Goal: Task Accomplishment & Management: Manage account settings

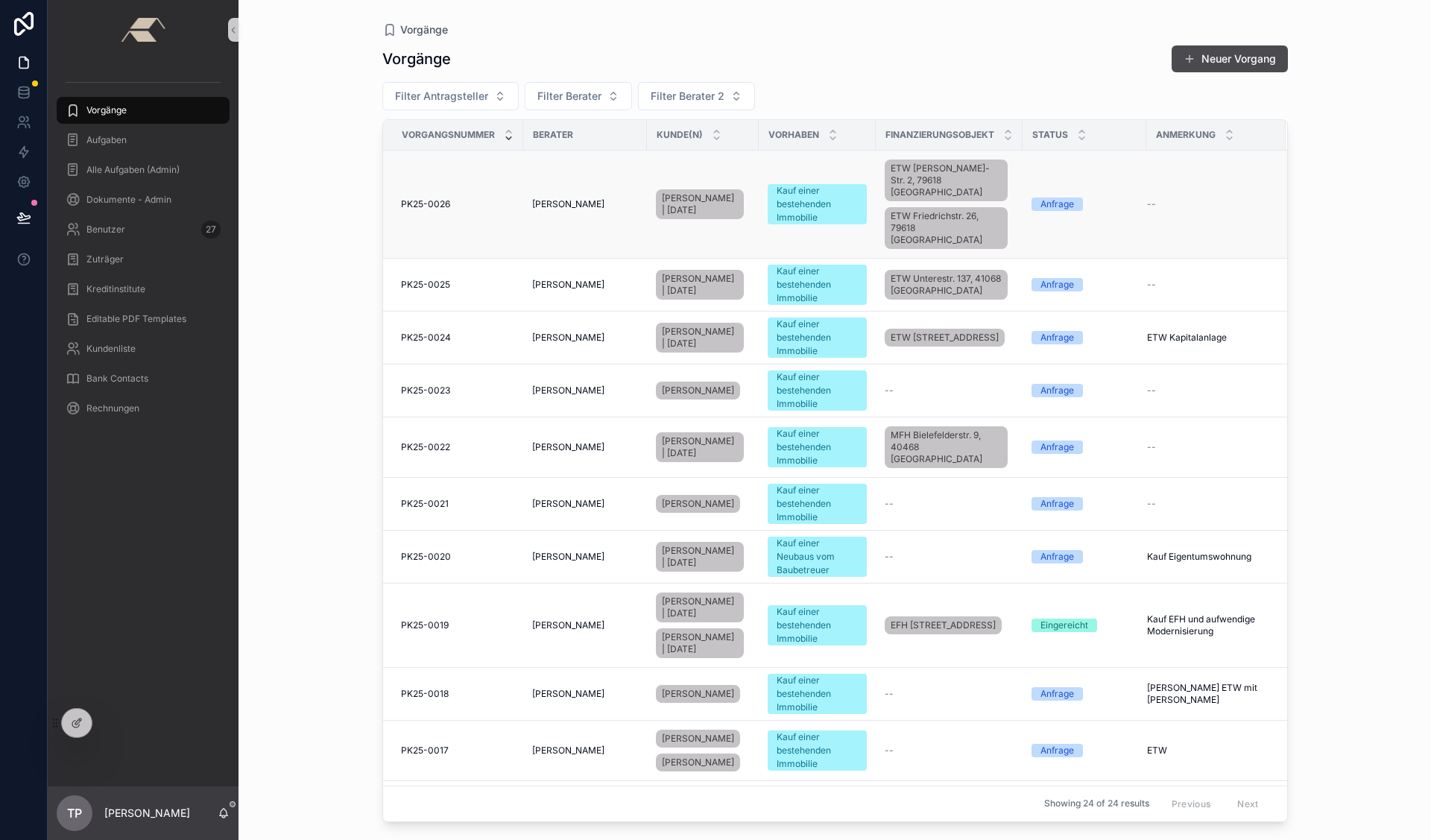
click at [460, 198] on div "PK25-0026 PK25-0026" at bounding box center [457, 204] width 113 height 12
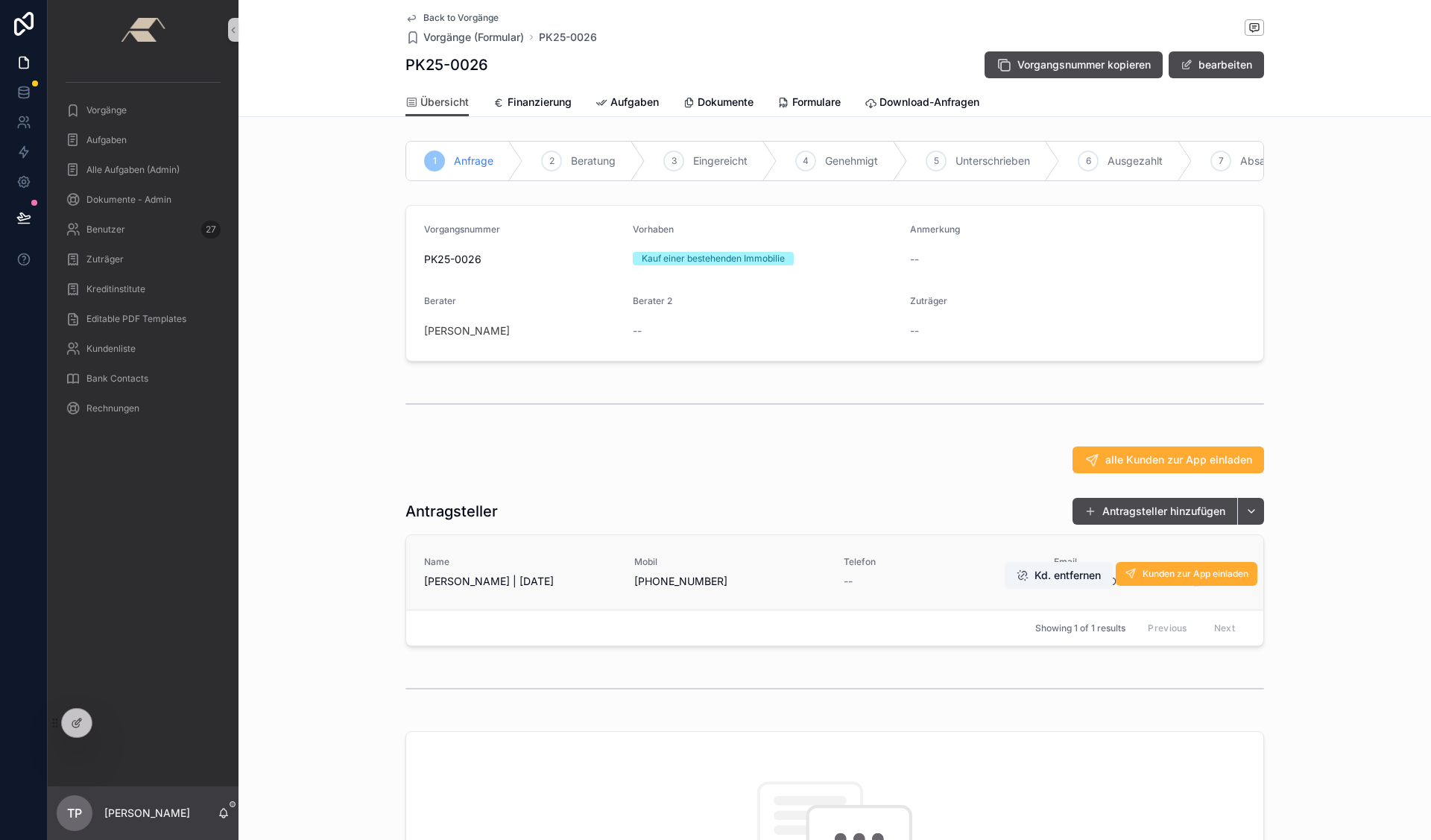
click at [585, 553] on link "Name [PERSON_NAME] | [DATE] Mobil [PHONE_NUMBER] Telefon -- Email [EMAIL_ADDRES…" at bounding box center [834, 572] width 857 height 74
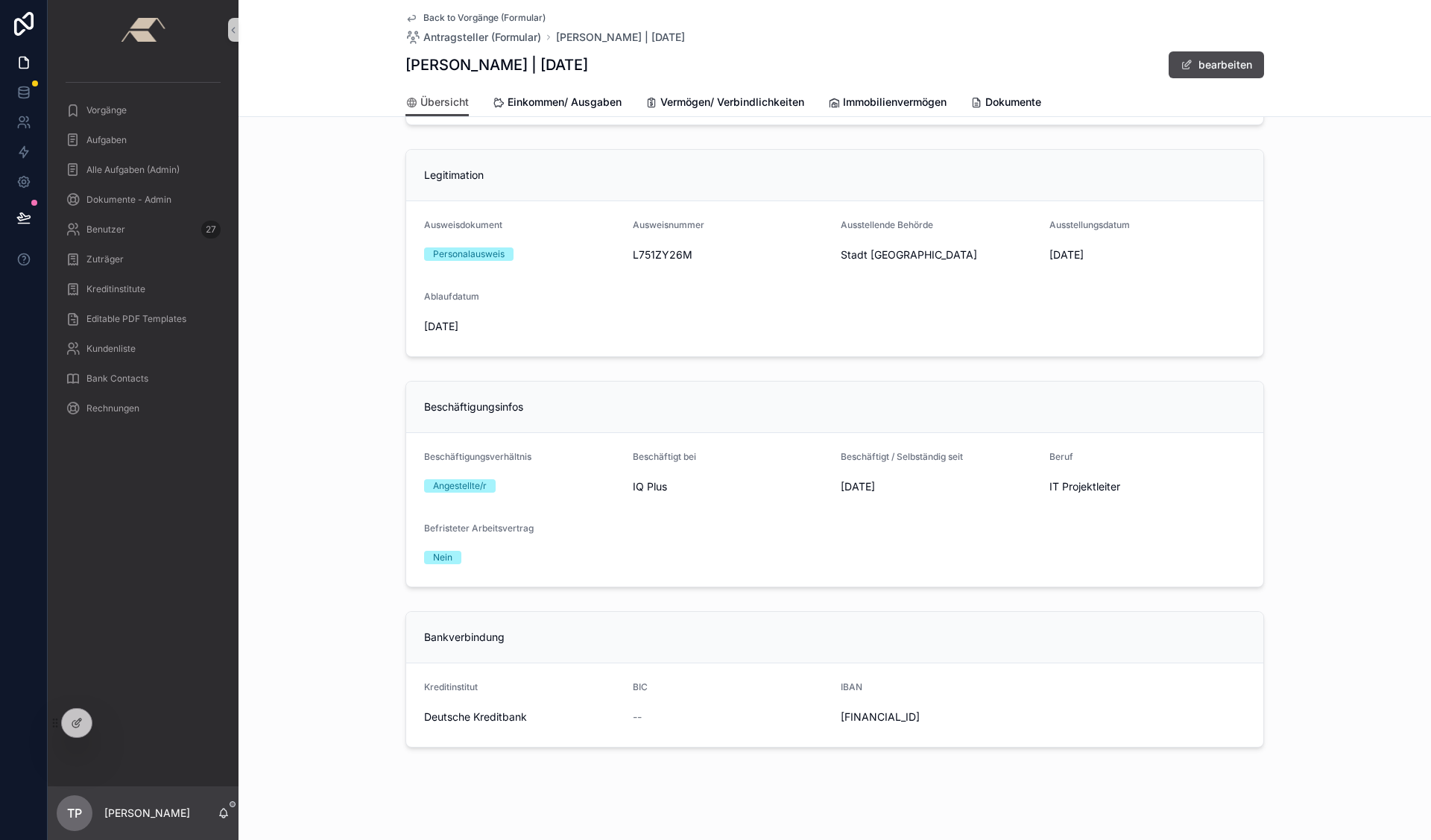
scroll to position [565, 0]
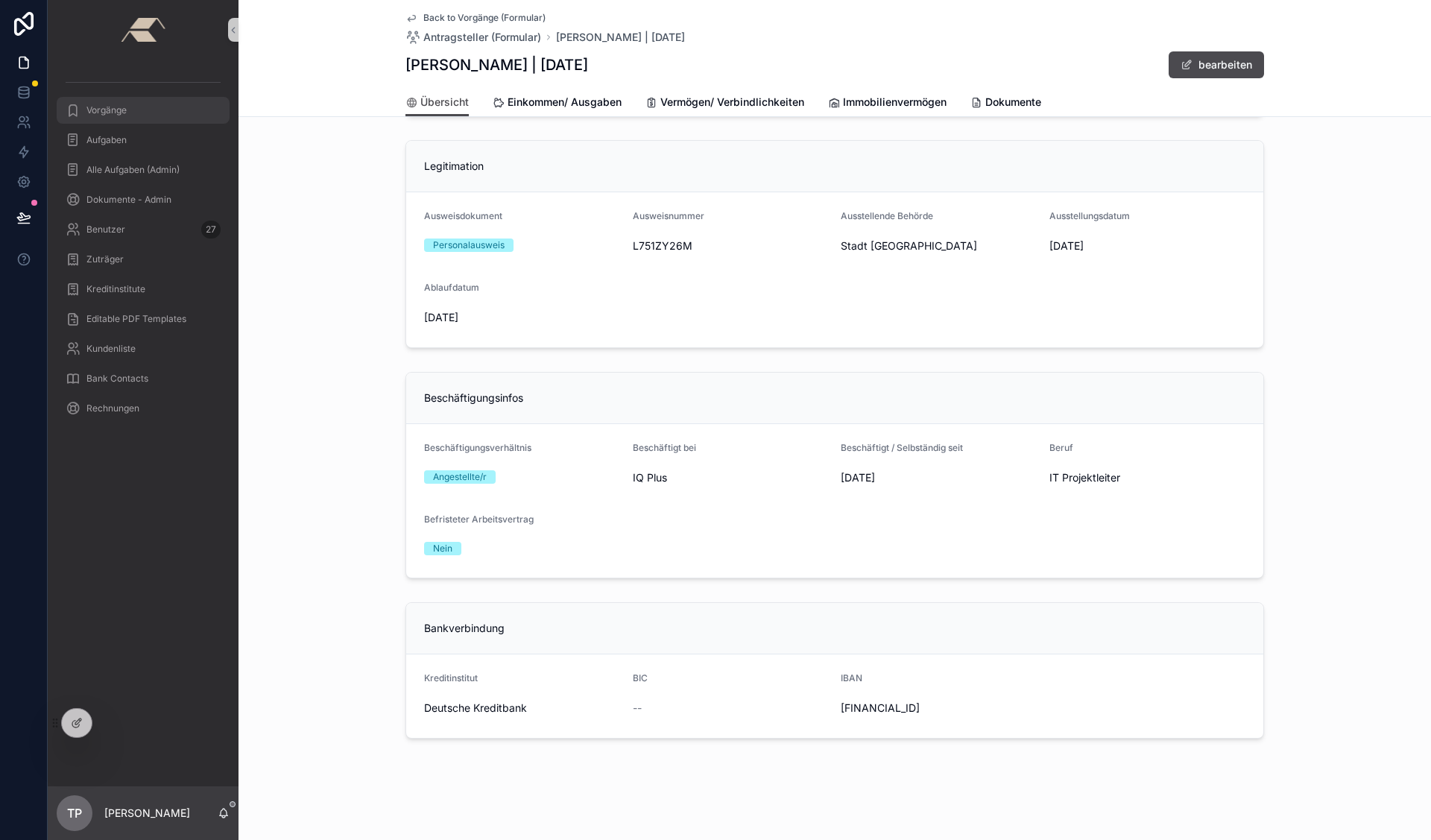
click at [118, 111] on span "Vorgänge" at bounding box center [107, 110] width 41 height 12
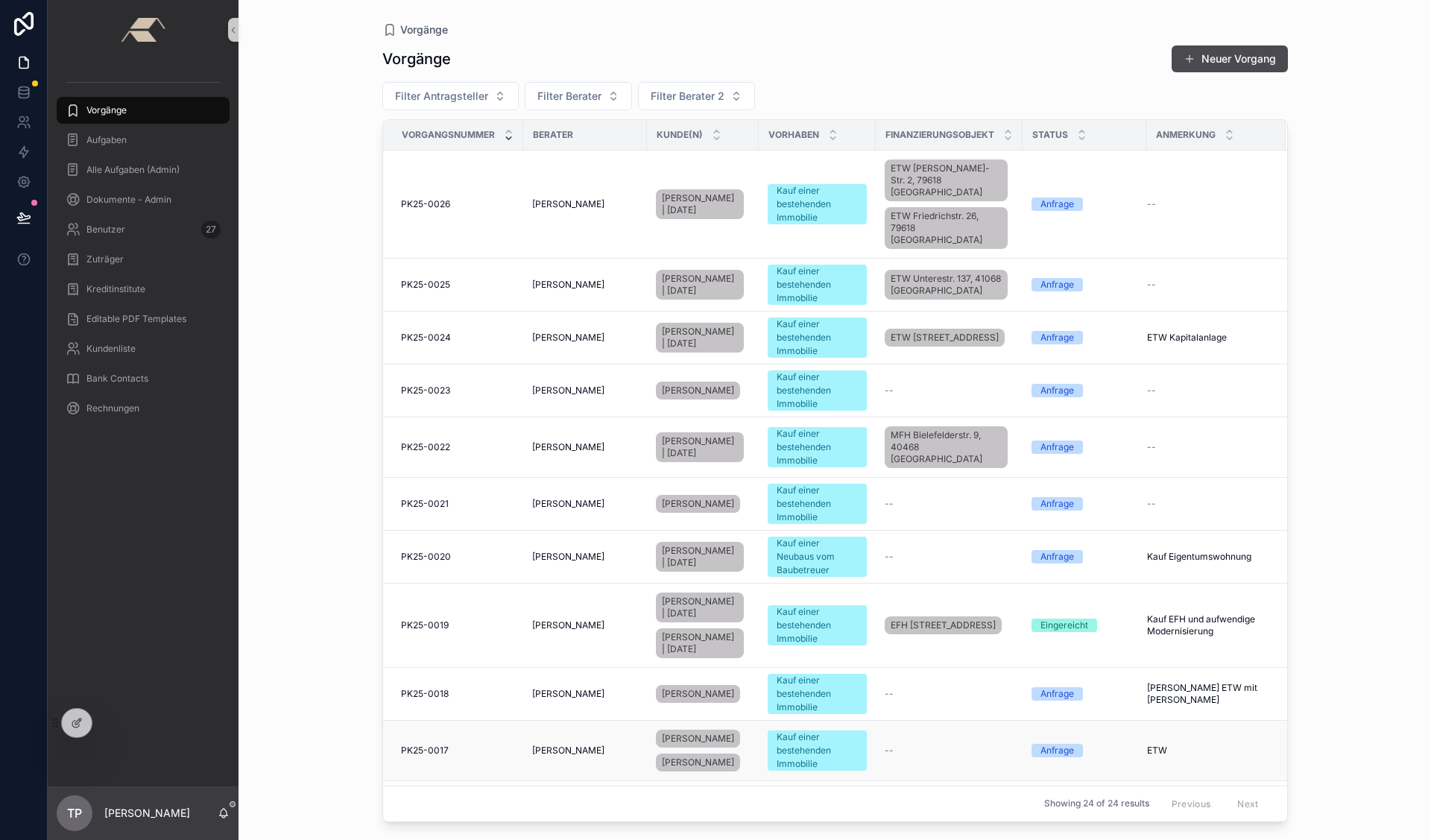
click at [525, 729] on td "[PERSON_NAME]" at bounding box center [585, 751] width 124 height 60
click at [518, 739] on td "PK25-0017 PK25-0017" at bounding box center [453, 751] width 140 height 60
click at [948, 752] on td "--" at bounding box center [949, 751] width 147 height 60
click at [944, 745] on td "--" at bounding box center [949, 751] width 147 height 60
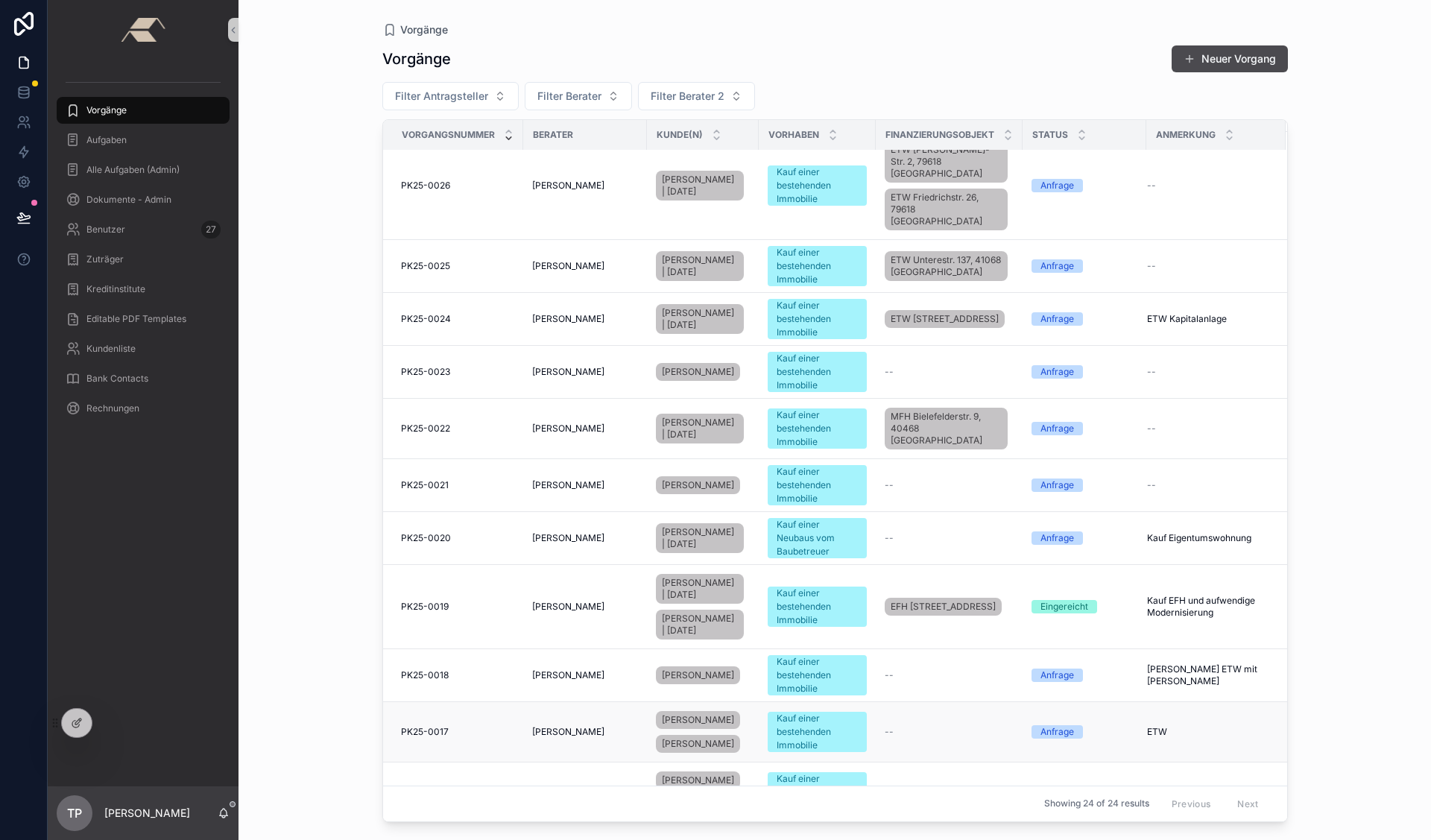
scroll to position [20, 0]
click at [579, 725] on span "[PERSON_NAME]" at bounding box center [568, 731] width 72 height 12
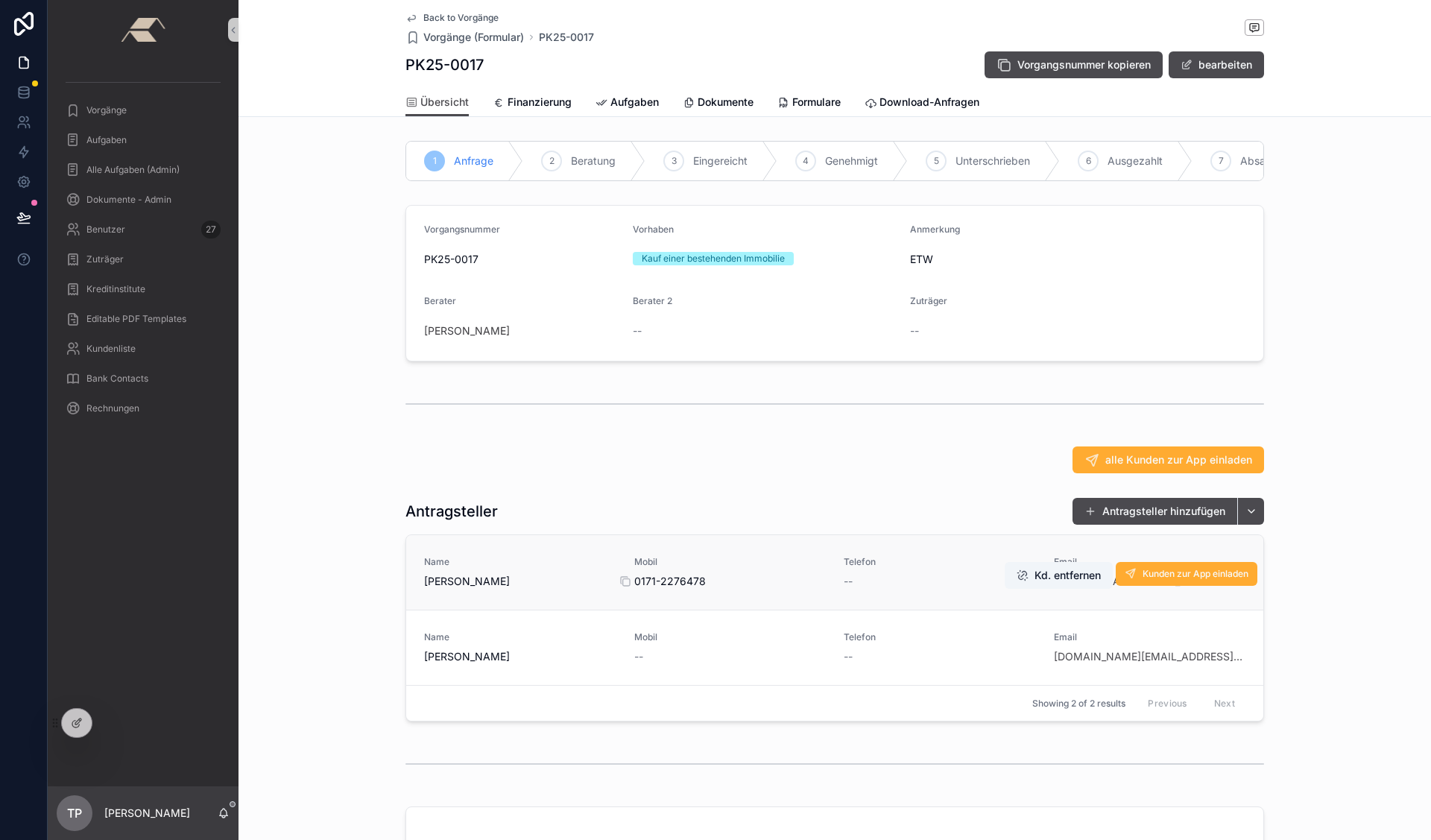
click at [783, 585] on span "0171-2276478" at bounding box center [730, 581] width 192 height 15
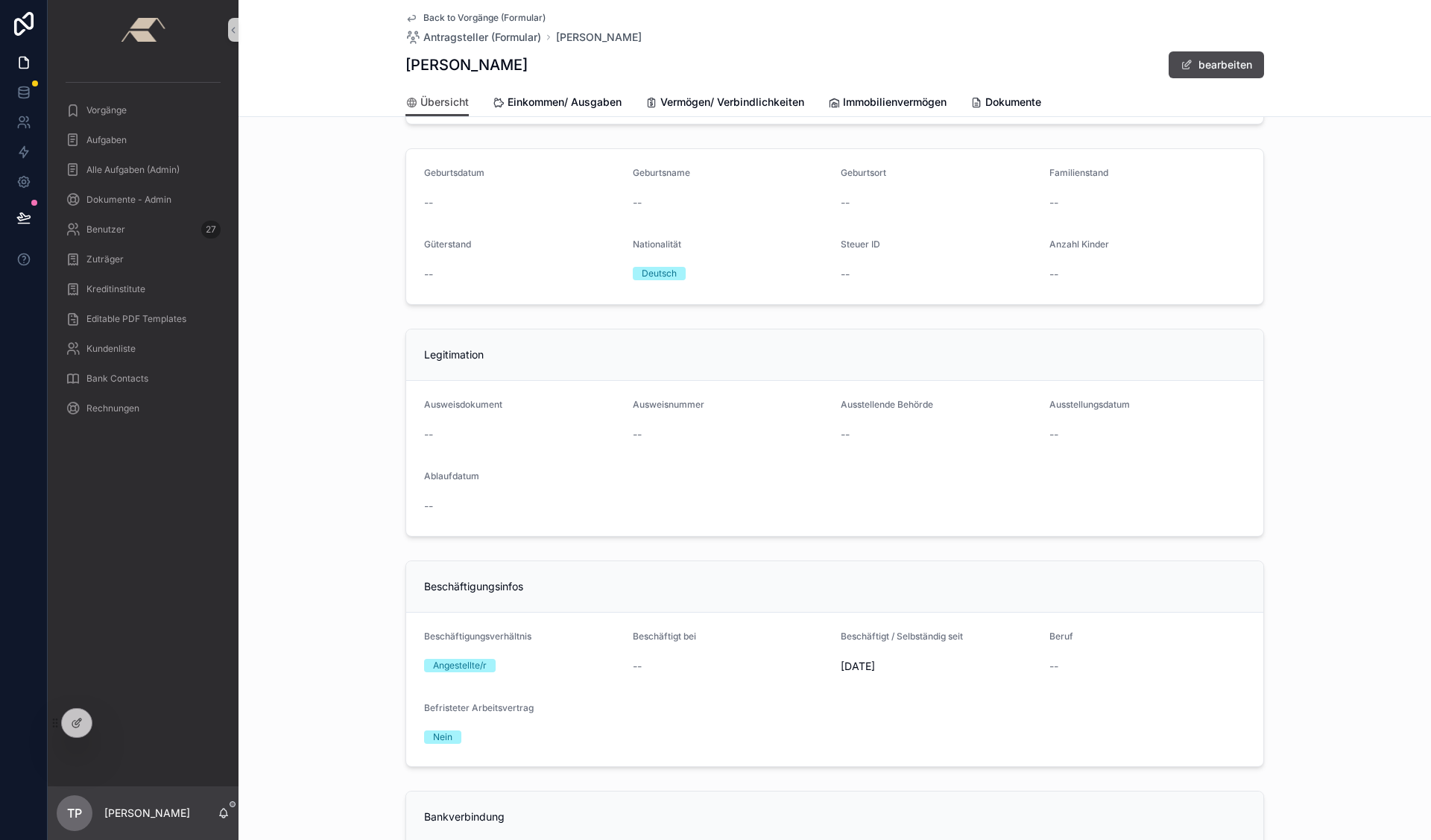
scroll to position [409, 0]
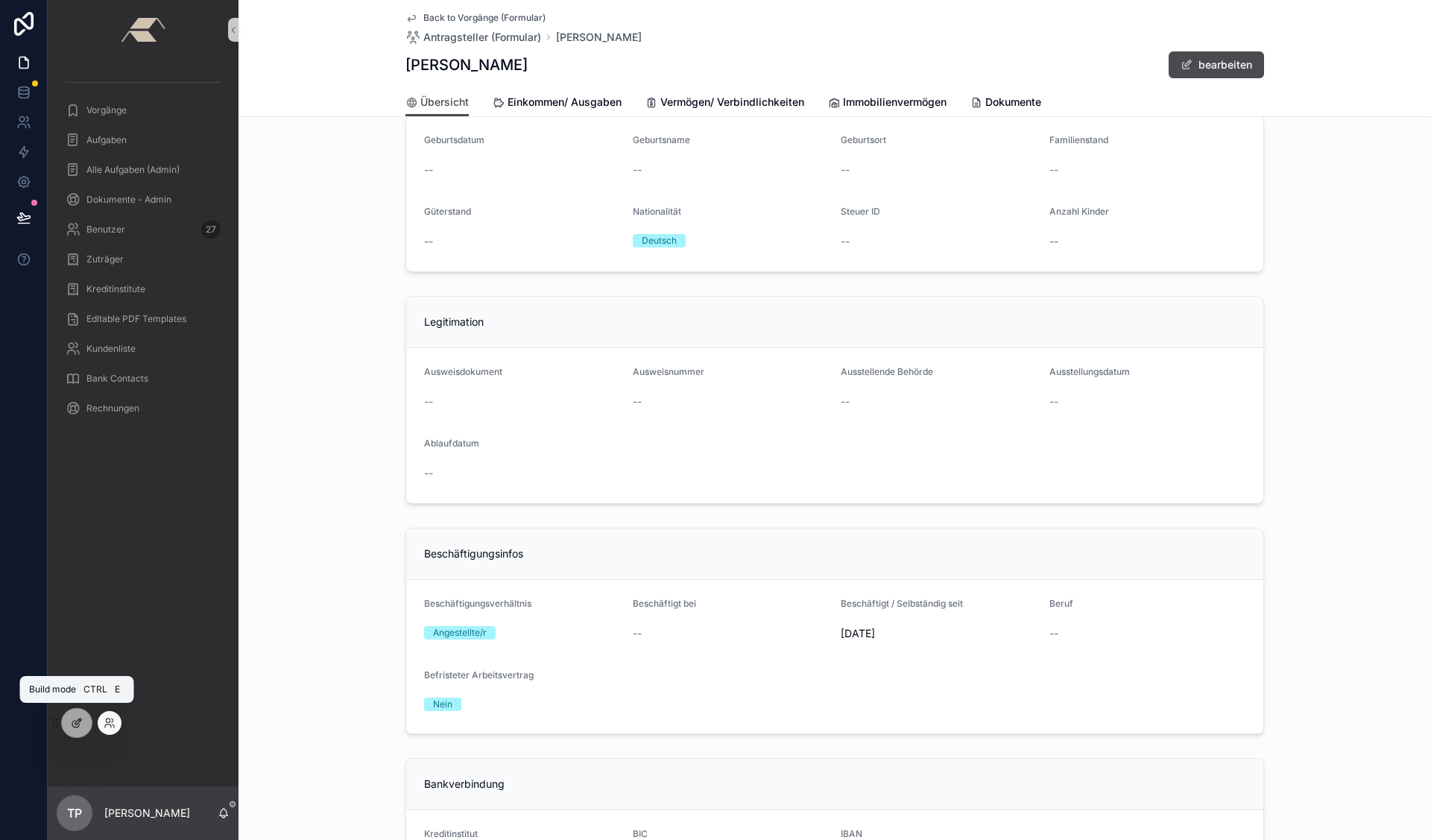
click at [80, 719] on icon at bounding box center [77, 723] width 12 height 12
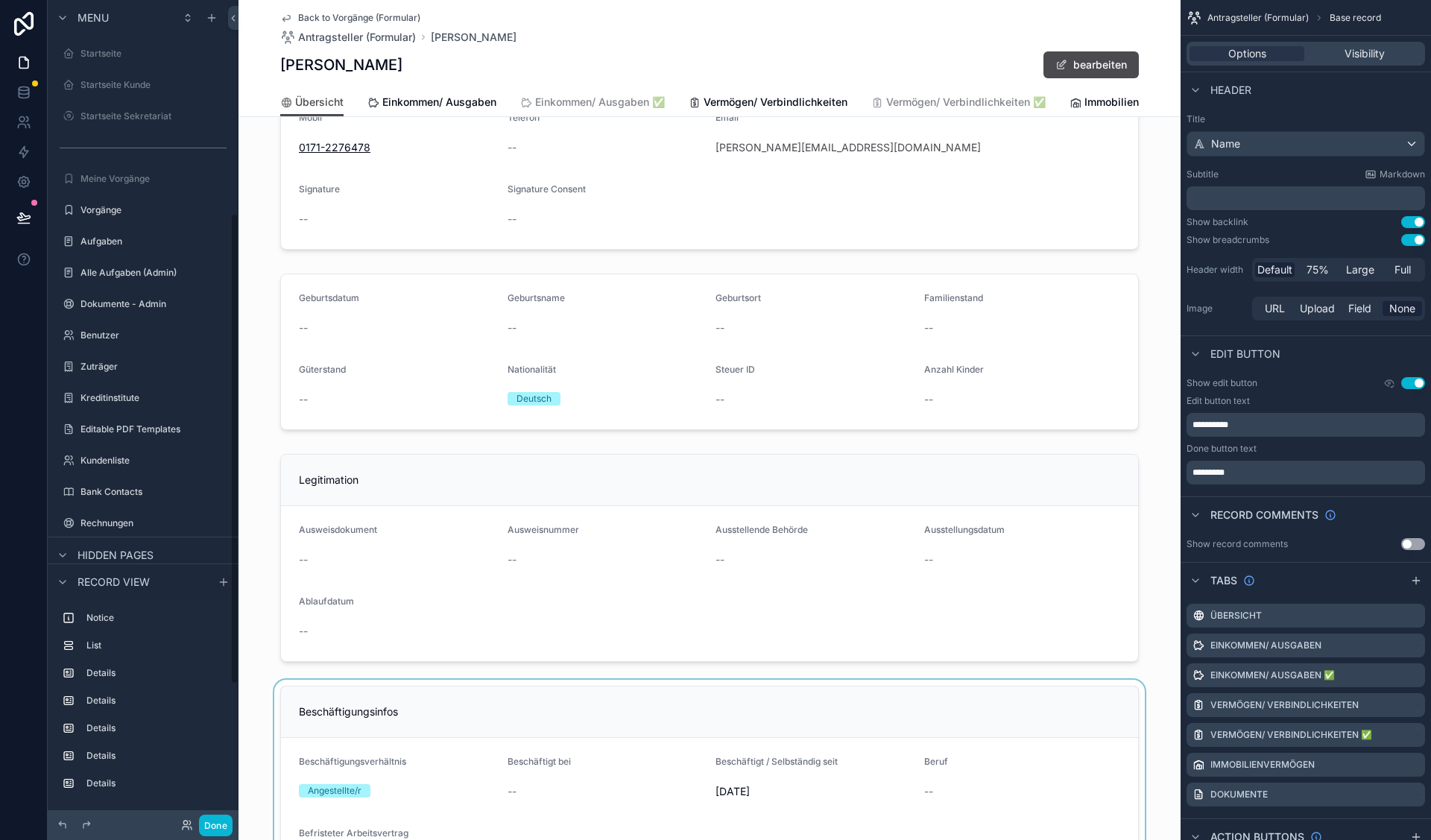
scroll to position [371, 0]
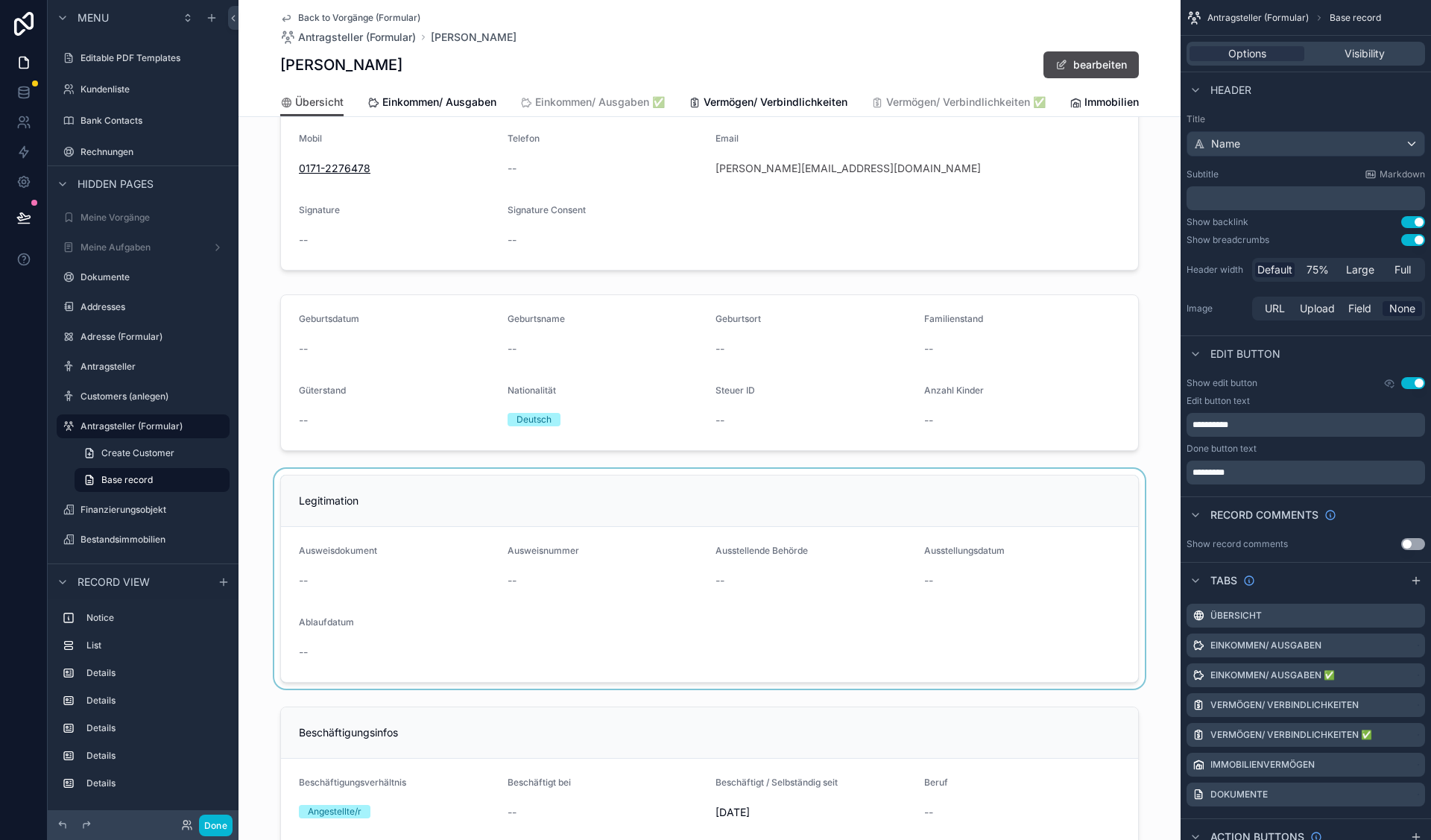
click at [528, 647] on div "scrollable content" at bounding box center [710, 578] width 942 height 220
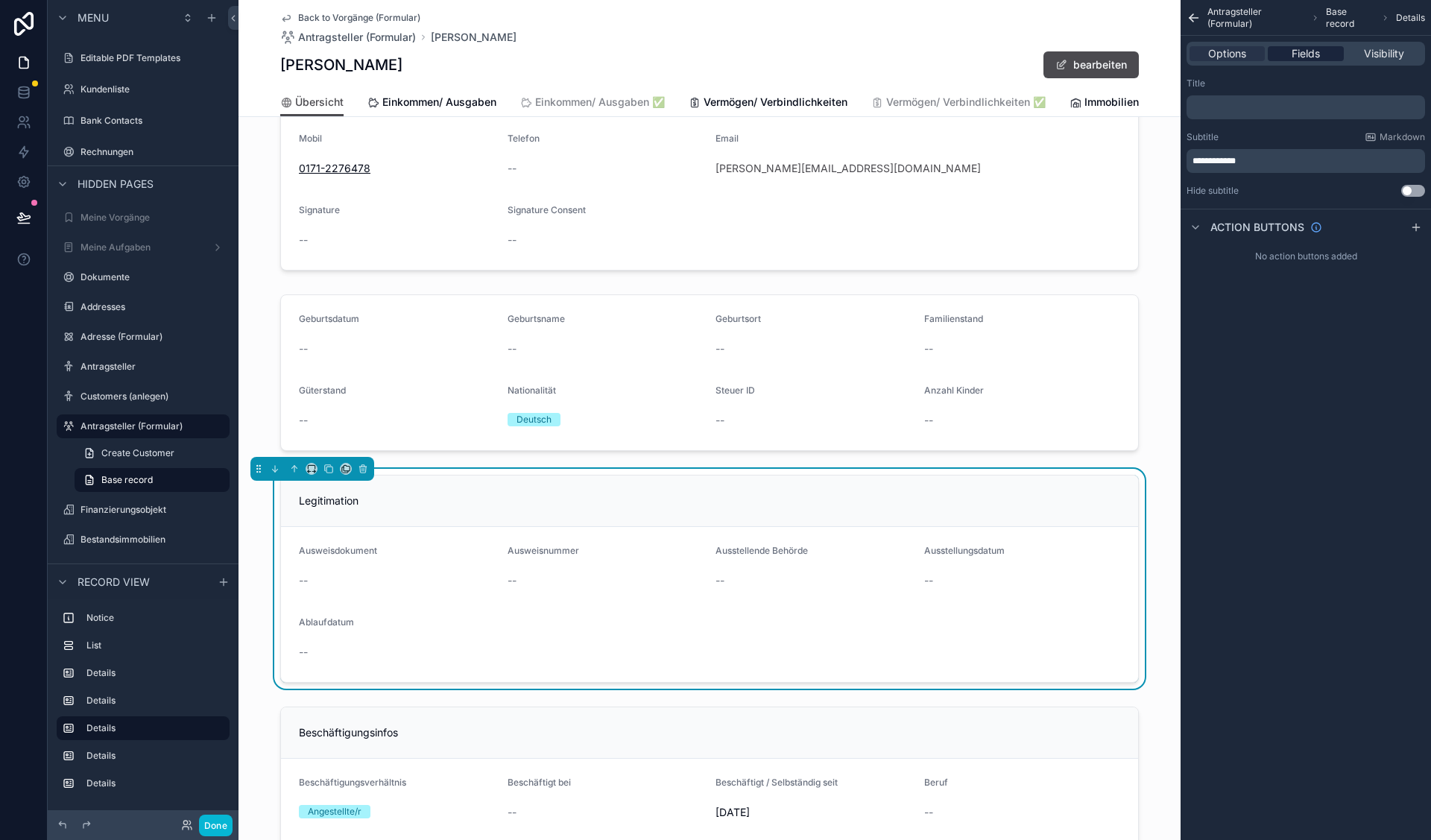
click at [1294, 56] on span "Fields" at bounding box center [1306, 54] width 29 height 15
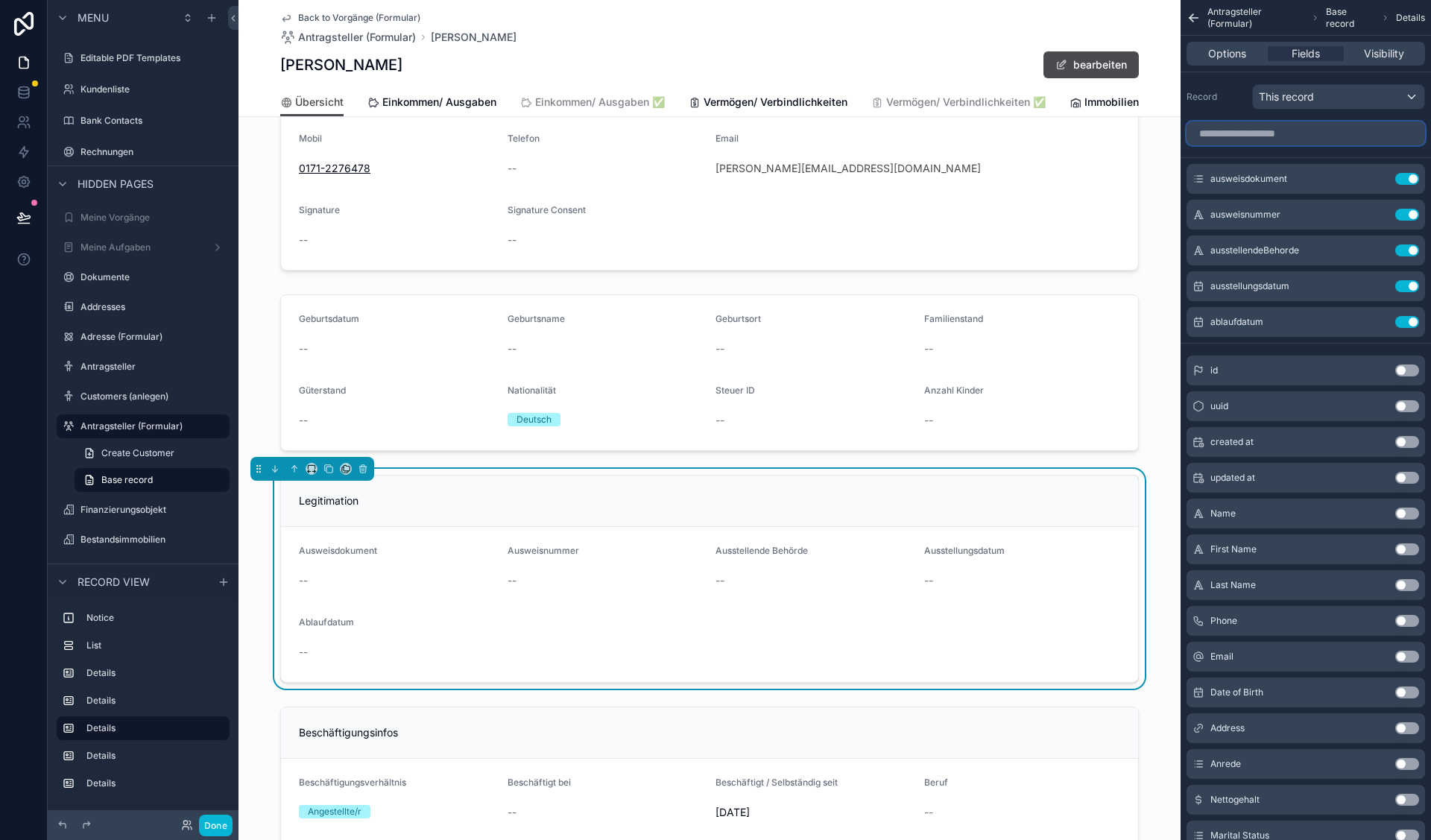
click at [1279, 134] on input "scrollable content" at bounding box center [1306, 134] width 239 height 24
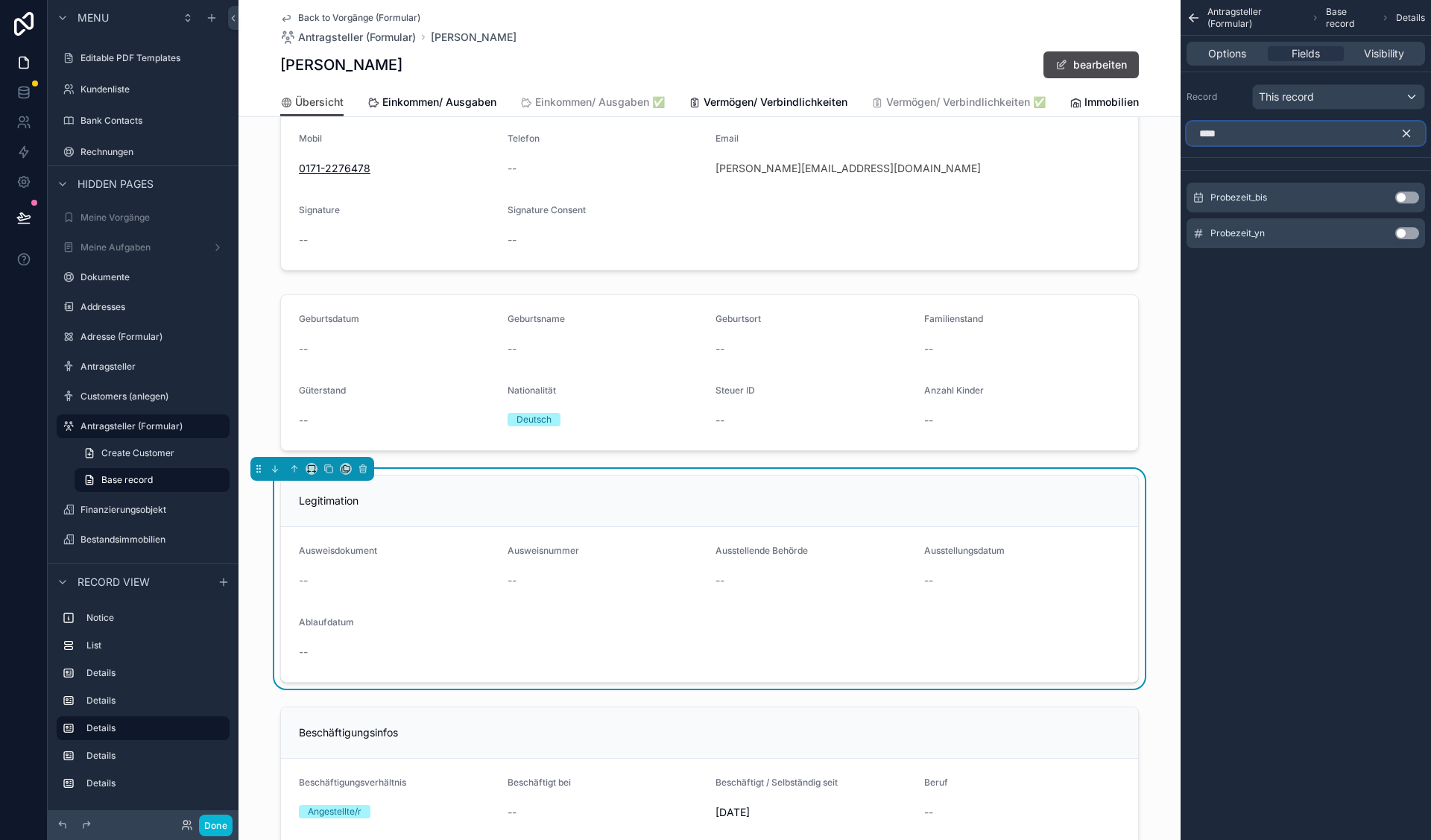
type input "****"
click at [1406, 201] on button "Use setting" at bounding box center [1408, 197] width 24 height 12
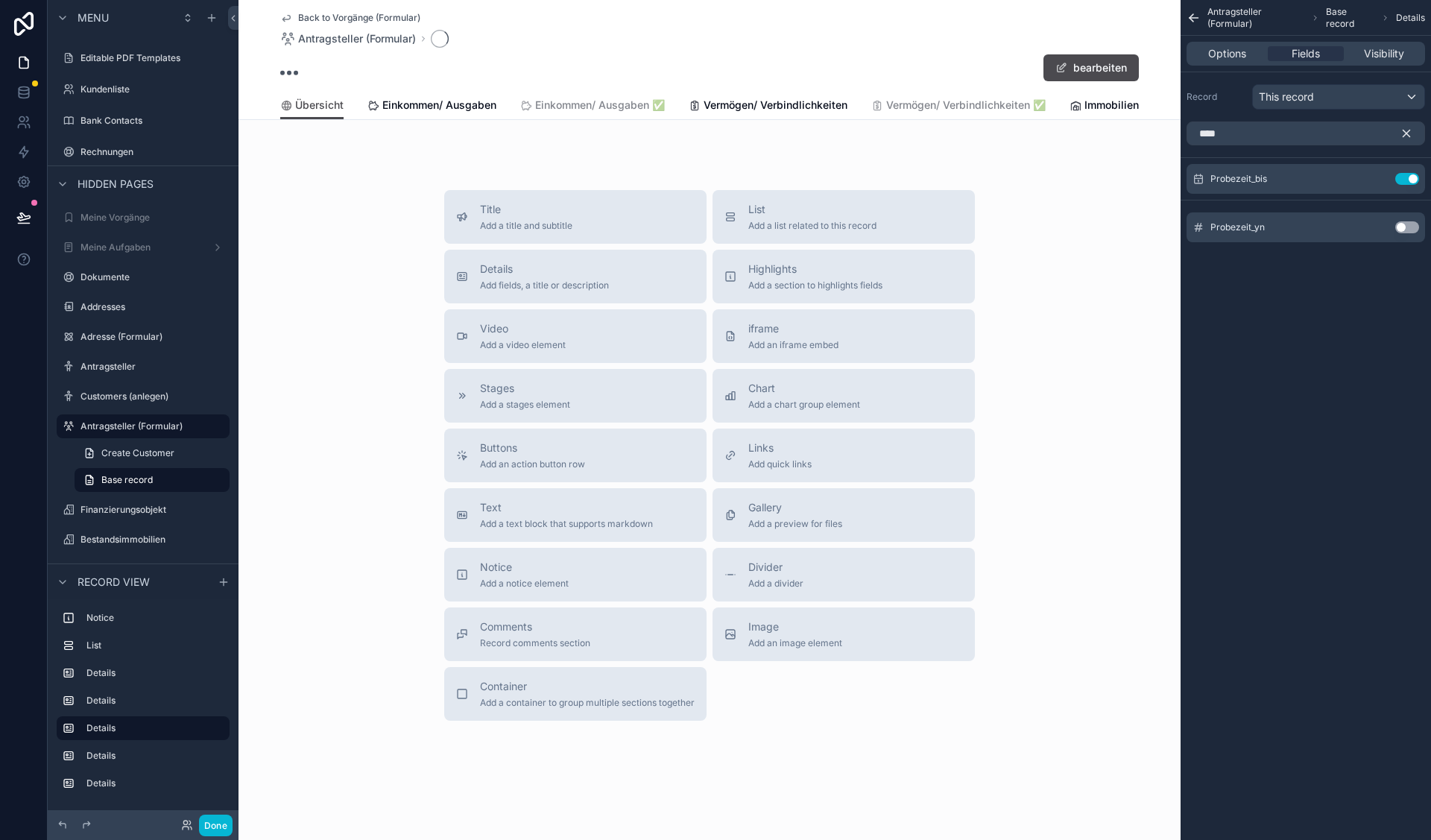
click at [1407, 224] on button "Use setting" at bounding box center [1408, 227] width 24 height 12
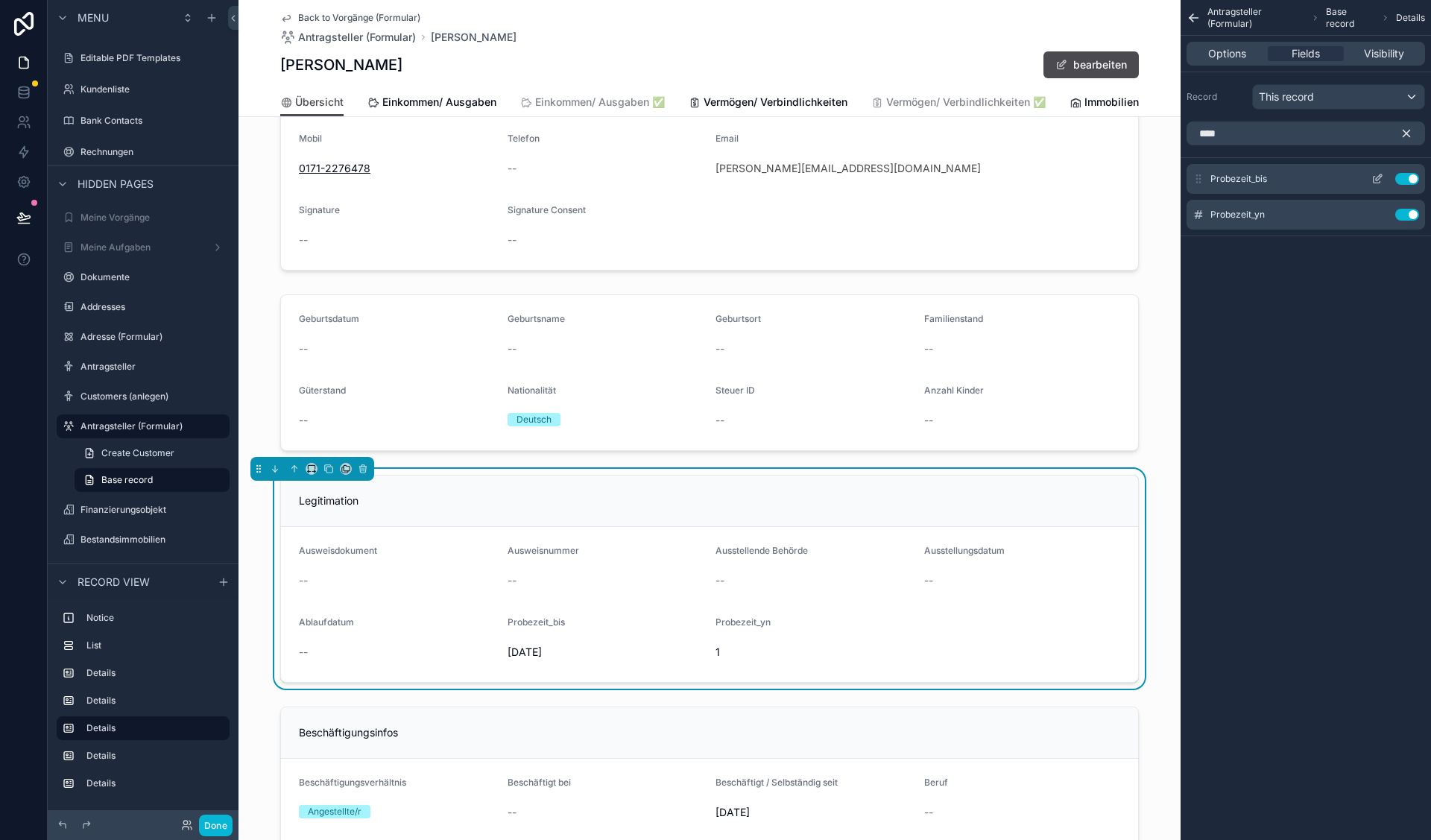
click at [1406, 170] on div "Probezeit_bis Use setting" at bounding box center [1306, 179] width 239 height 30
click at [1406, 178] on button "Use setting" at bounding box center [1408, 178] width 24 height 12
click at [1406, 176] on button "Use setting" at bounding box center [1408, 178] width 24 height 12
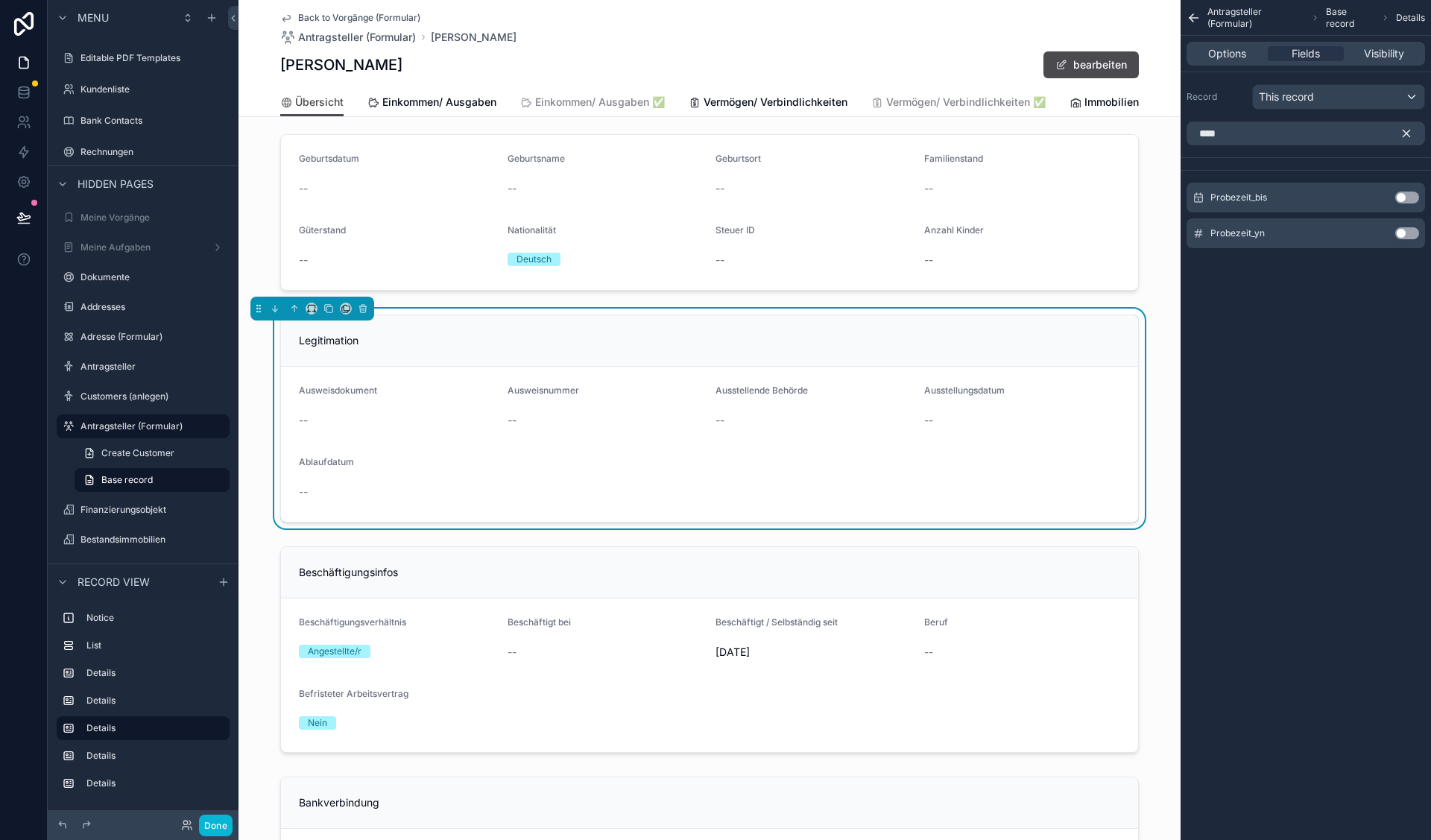
scroll to position [578, 0]
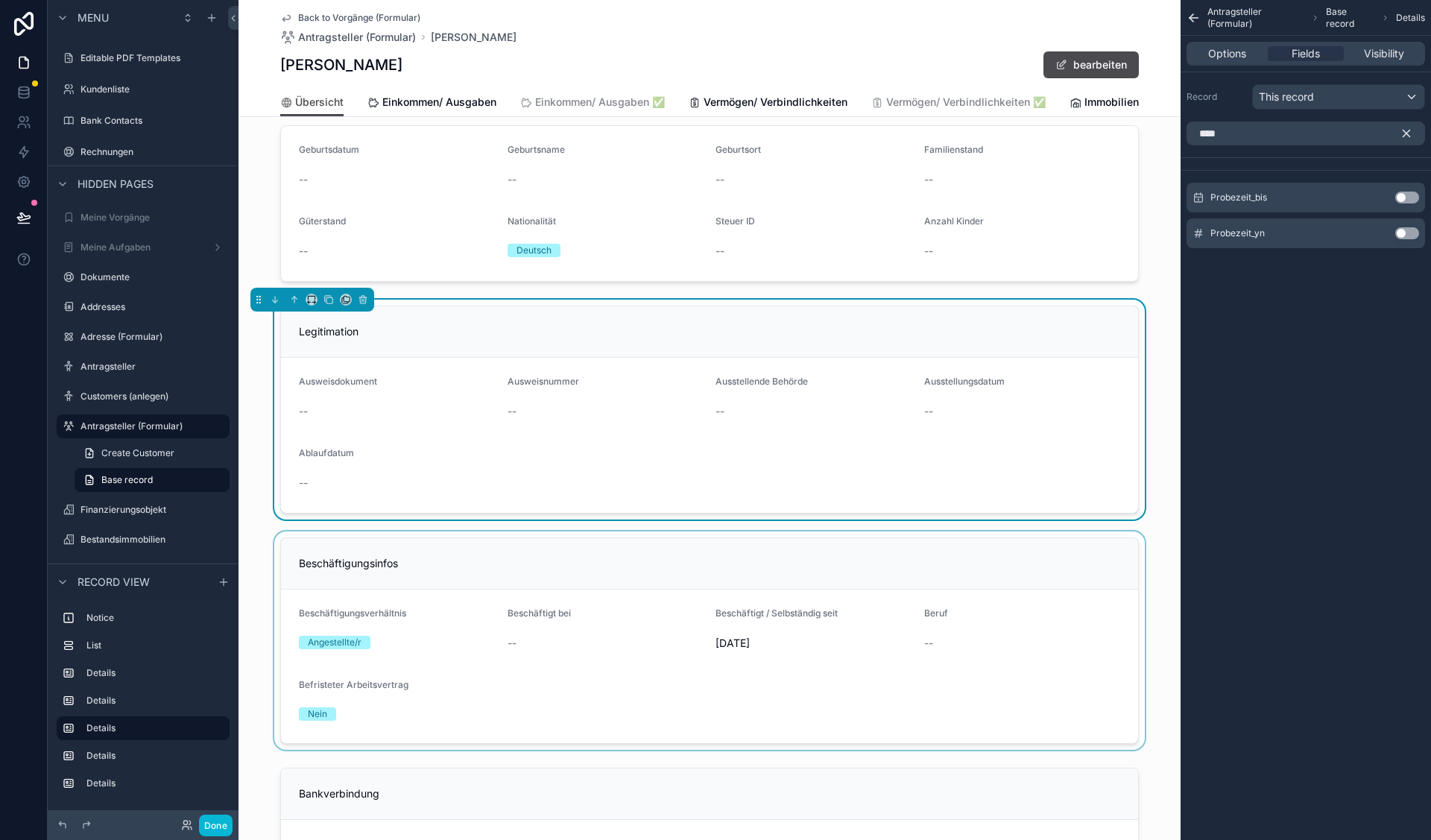
click at [754, 690] on div "scrollable content" at bounding box center [710, 640] width 942 height 218
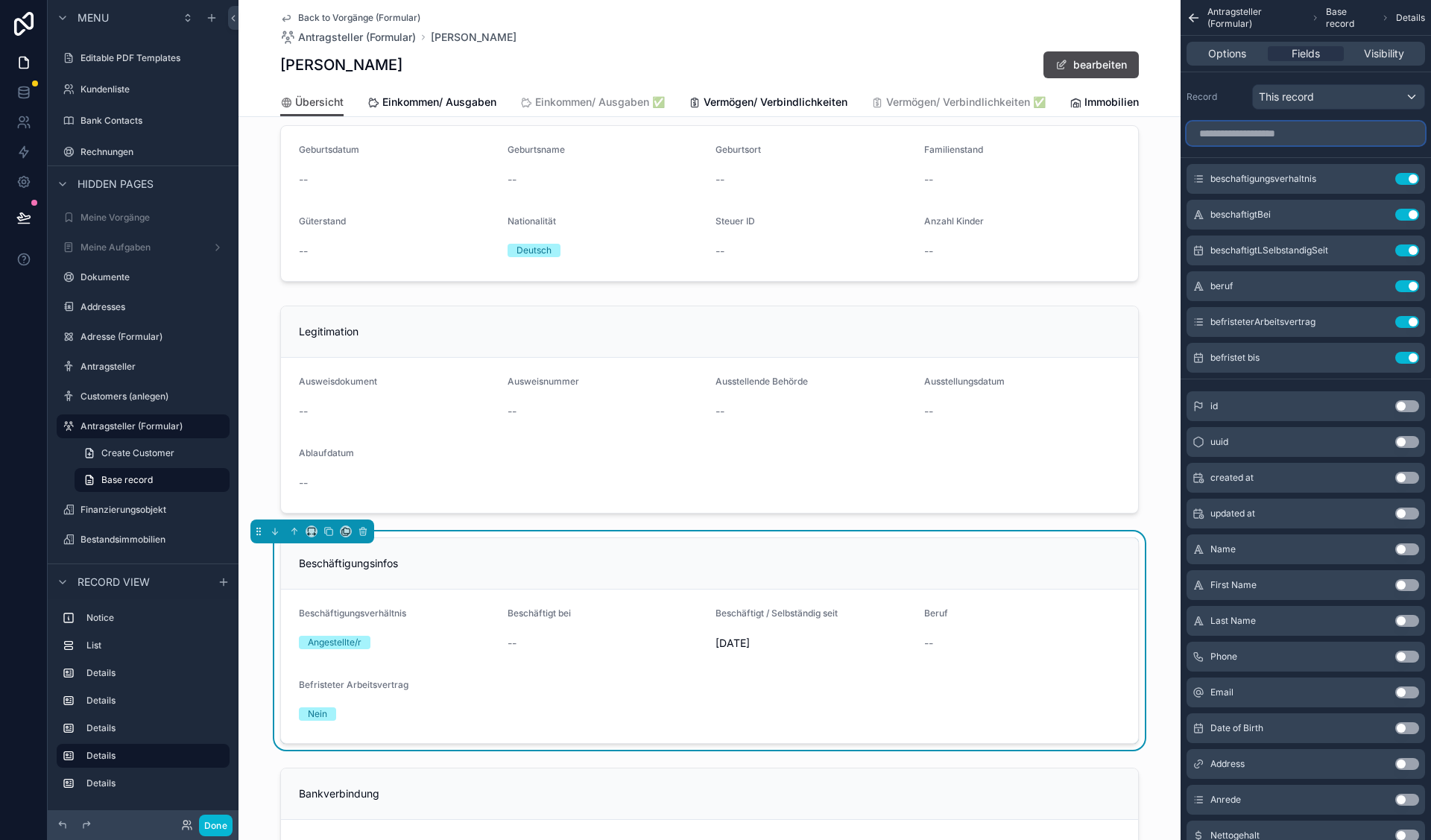
click at [1340, 136] on input "scrollable content" at bounding box center [1306, 134] width 239 height 24
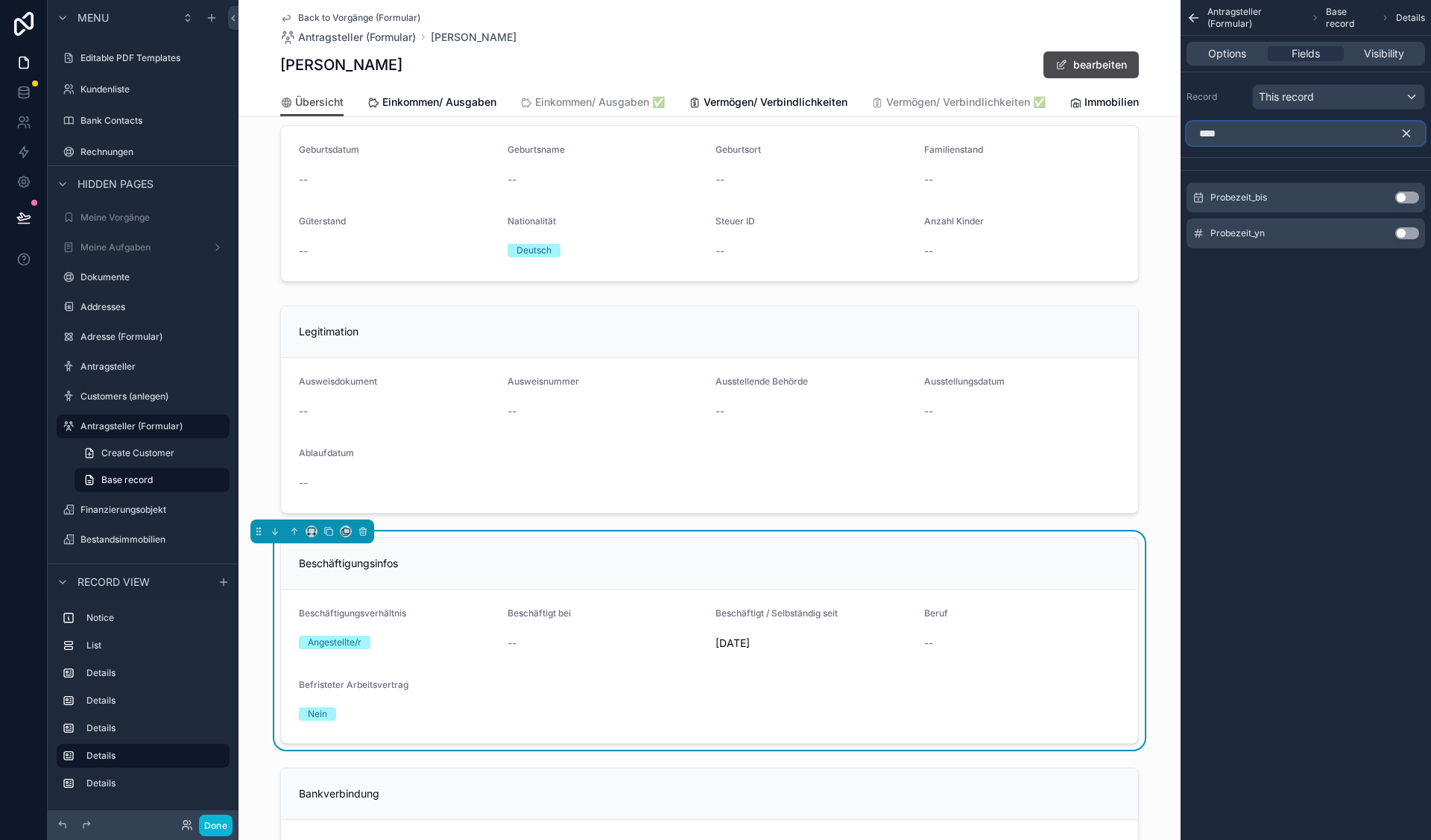
type input "****"
click at [1405, 194] on button "Use setting" at bounding box center [1408, 197] width 24 height 12
click at [1406, 224] on button "Use setting" at bounding box center [1408, 227] width 24 height 12
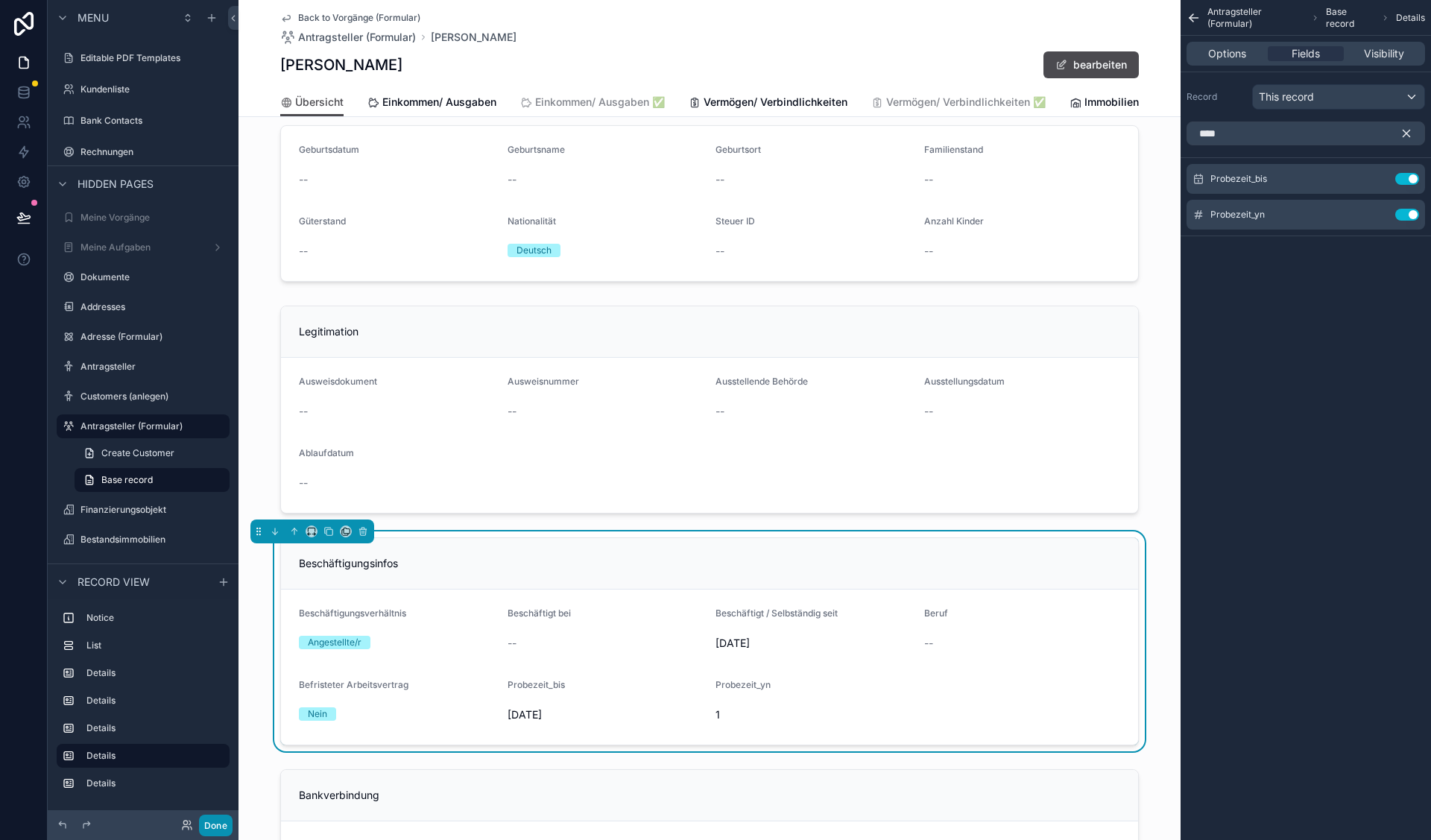
click at [209, 830] on button "Done" at bounding box center [215, 825] width 34 height 22
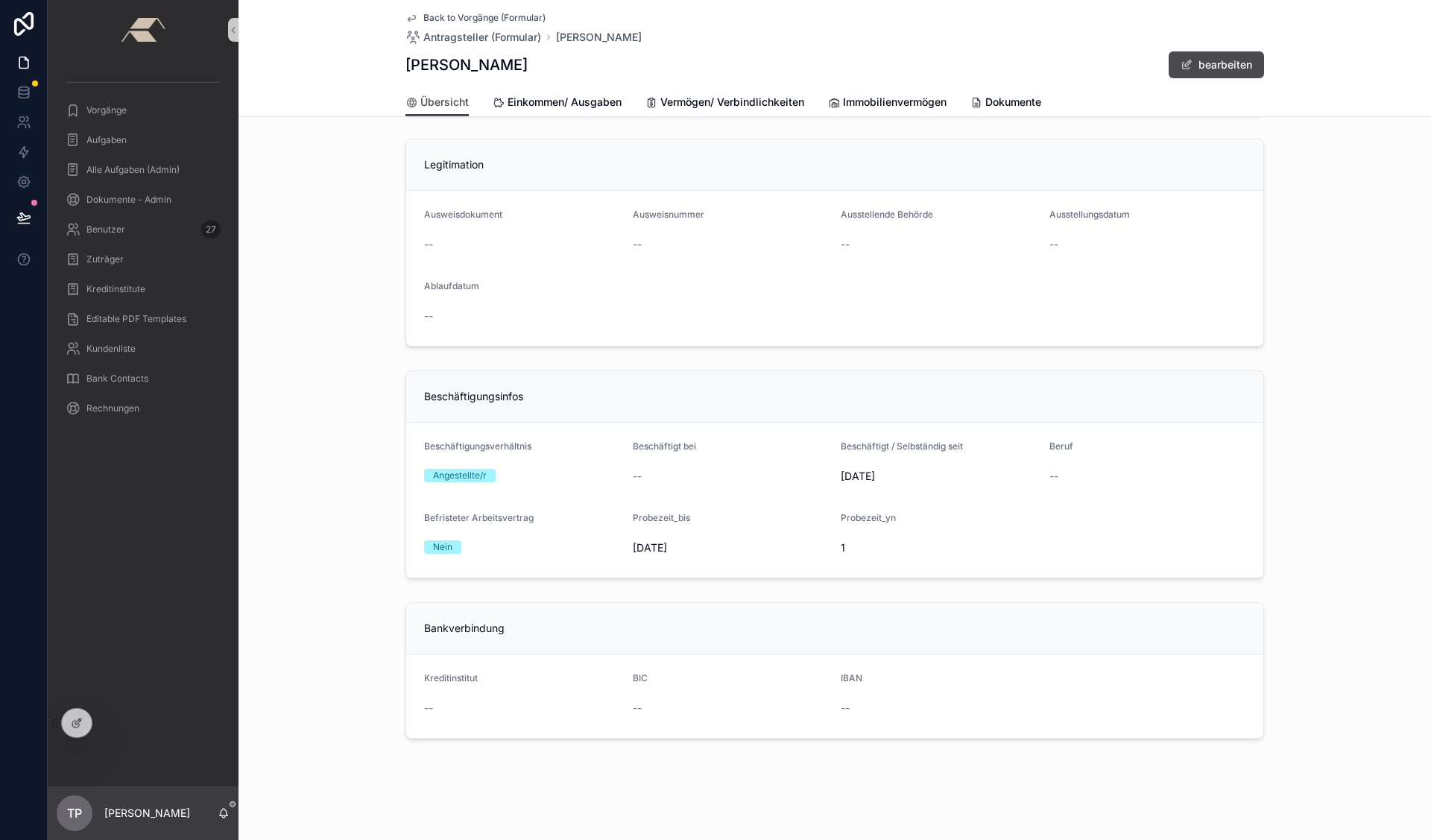
scroll to position [566, 0]
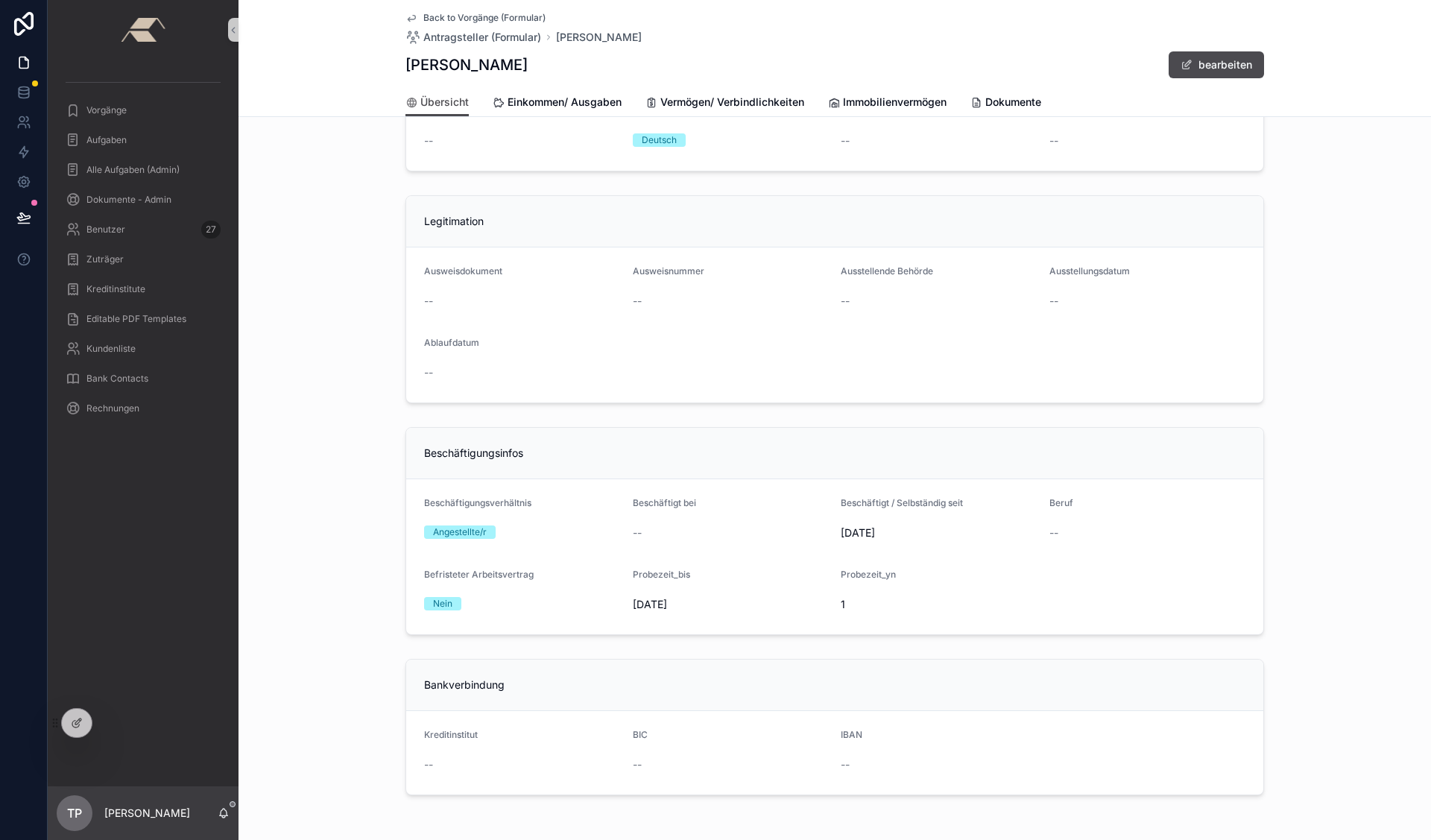
scroll to position [511, 0]
